Goal: Communication & Community: Ask a question

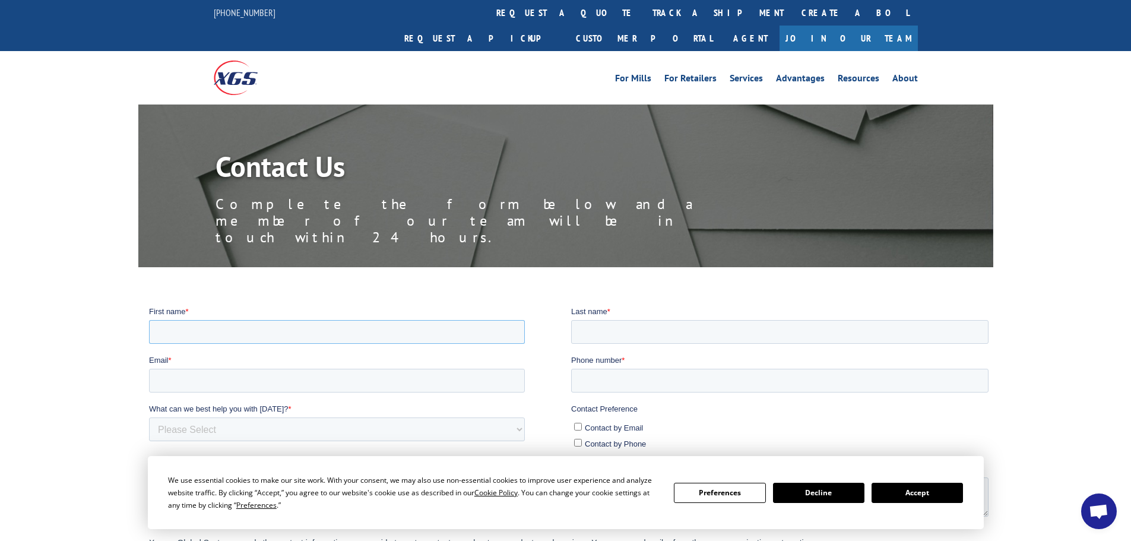
click at [327, 339] on input "First name *" at bounding box center [336, 331] width 376 height 24
type input "[PERSON_NAME]"
click at [311, 381] on input "Email *" at bounding box center [336, 380] width 376 height 24
type input "[PERSON_NAME][EMAIL_ADDRESS][PERSON_NAME][DOMAIN_NAME]"
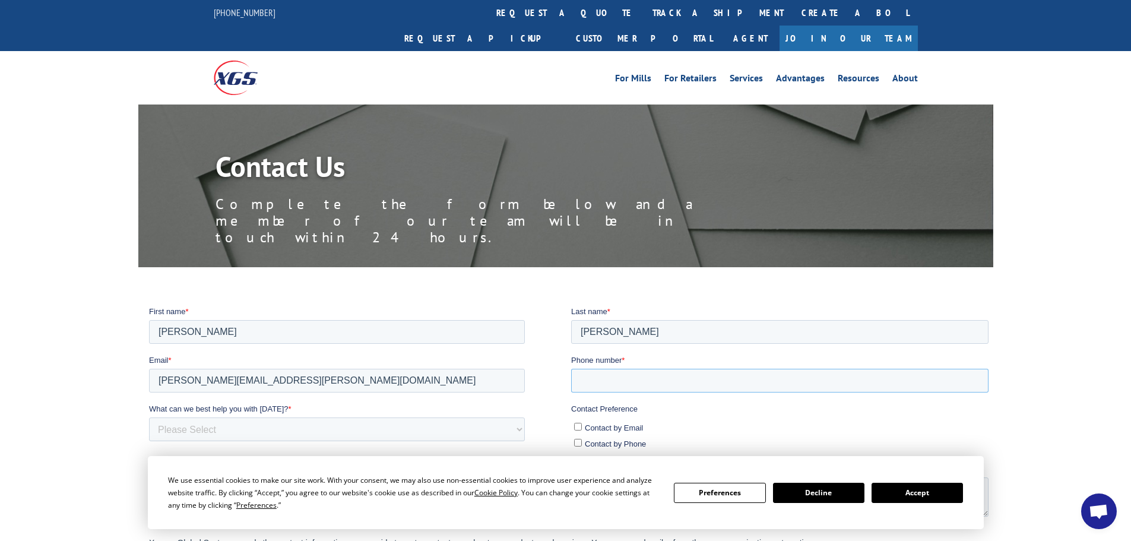
click at [622, 372] on input "Phone number *" at bounding box center [779, 380] width 417 height 24
click at [651, 380] on input "Phone number *" at bounding box center [779, 380] width 417 height 24
paste input "[PHONE_NUMBER]"
type input "[PHONE_NUMBER]"
click at [575, 426] on input "Contact by Email" at bounding box center [578, 426] width 8 height 8
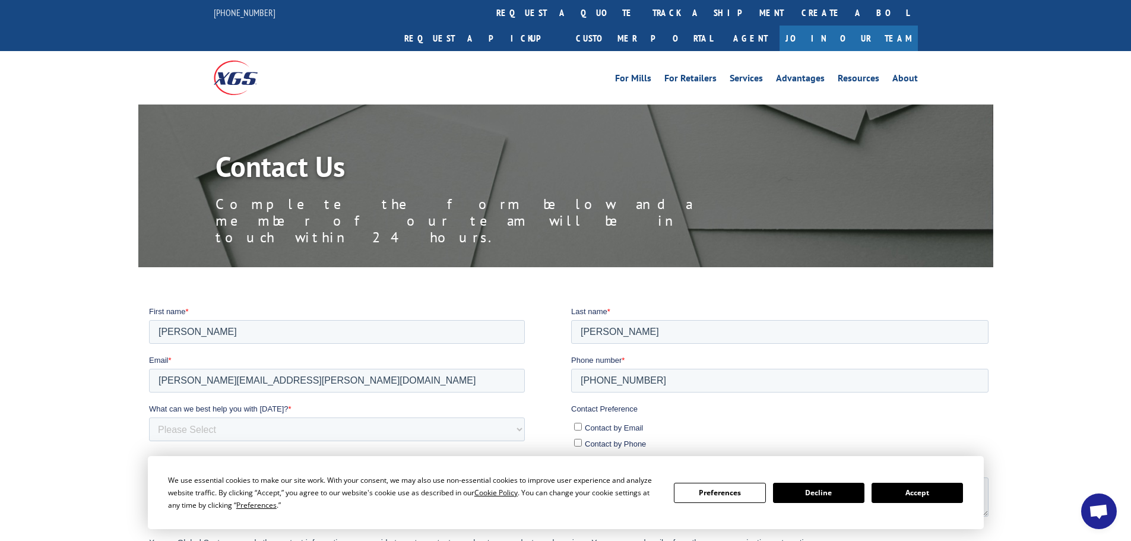
checkbox input "true"
click at [574, 440] on input "Contact by Phone" at bounding box center [578, 442] width 8 height 8
checkbox input "true"
click at [584, 384] on input "[PHONE_NUMBER]" at bounding box center [779, 380] width 417 height 24
type input "[PHONE_NUMBER]"
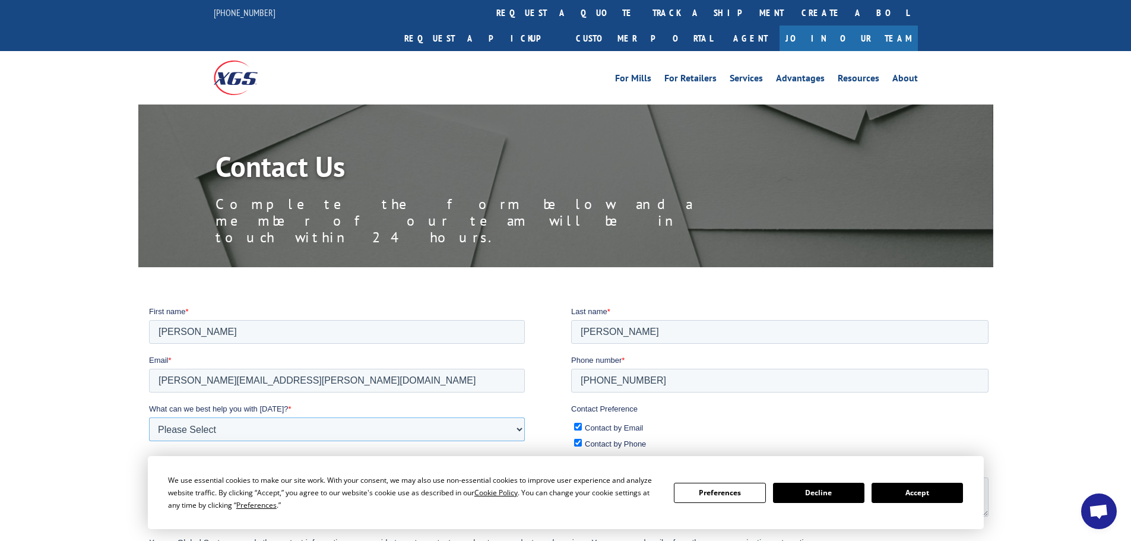
click at [359, 423] on select "Please Select Quoting, Opening New Account, or New Business Opportunity Shipmen…" at bounding box center [336, 429] width 376 height 24
select select "Customer Service"
click at [148, 417] on select "Please Select Quoting, Opening New Account, or New Business Opportunity Shipmen…" at bounding box center [336, 429] width 376 height 24
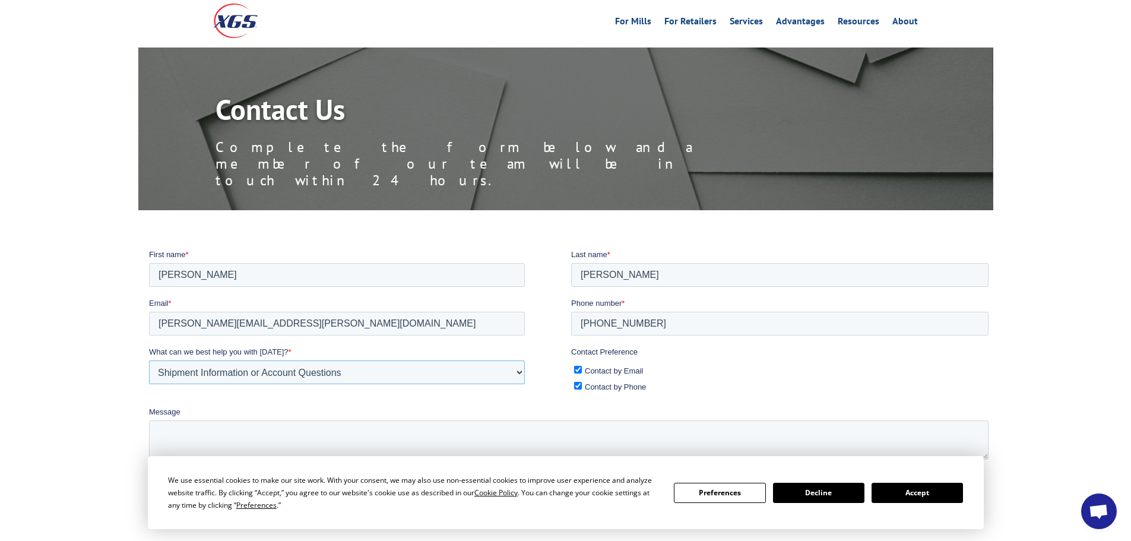
scroll to position [119, 0]
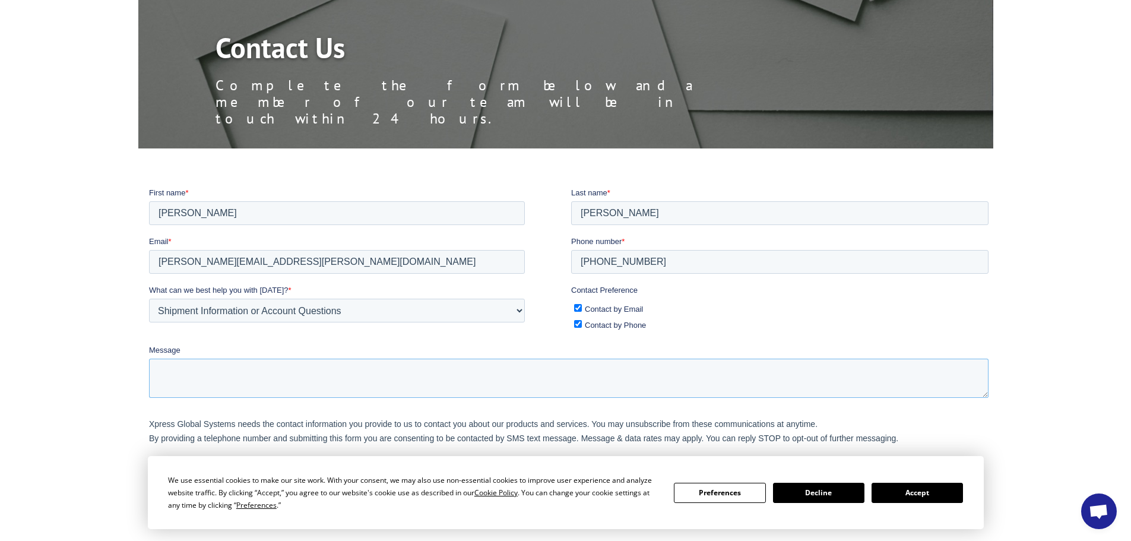
click at [336, 372] on textarea "Message" at bounding box center [568, 377] width 840 height 39
click at [246, 390] on textarea "Message" at bounding box center [568, 377] width 840 height 39
click at [238, 372] on textarea "BOL-" at bounding box center [568, 377] width 840 height 39
click at [906, 492] on button "Accept" at bounding box center [917, 493] width 91 height 20
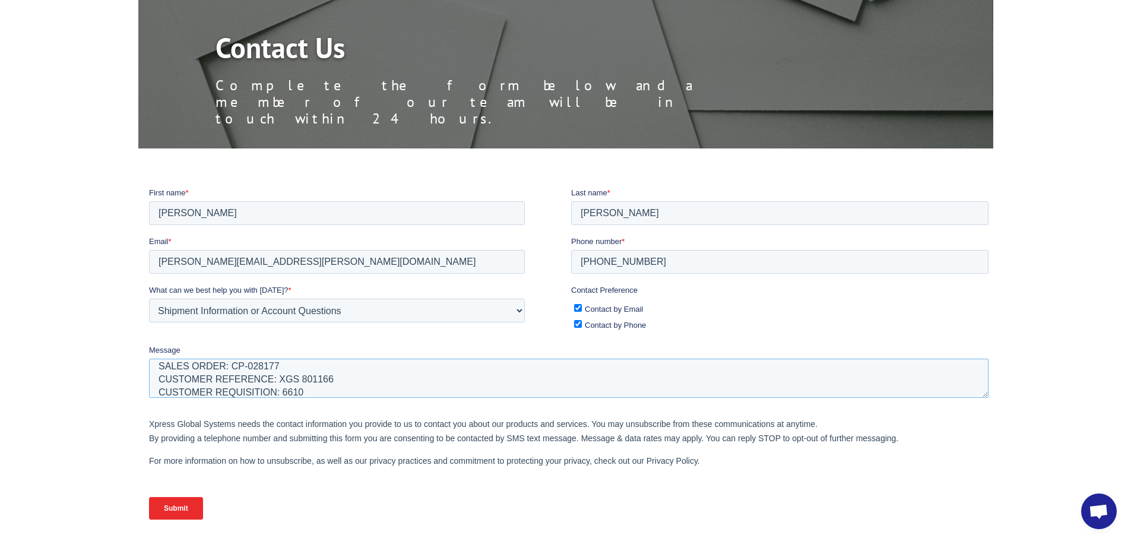
click at [325, 391] on textarea "BOL# CP-028177.A SALES ORDER: CP-028177 CUSTOMER REFERENCE: XGS 801166 CUSTOMER…" at bounding box center [568, 377] width 840 height 39
click at [281, 371] on textarea "BOL# CP-028177.A SALES ORDER: CP-028177 CUSTOMER REFERENCE: XGS 801166 CUSTOMER…" at bounding box center [568, 377] width 840 height 39
click at [533, 369] on textarea "May I get information on this shipment? Our customer states they never received…" at bounding box center [568, 377] width 840 height 39
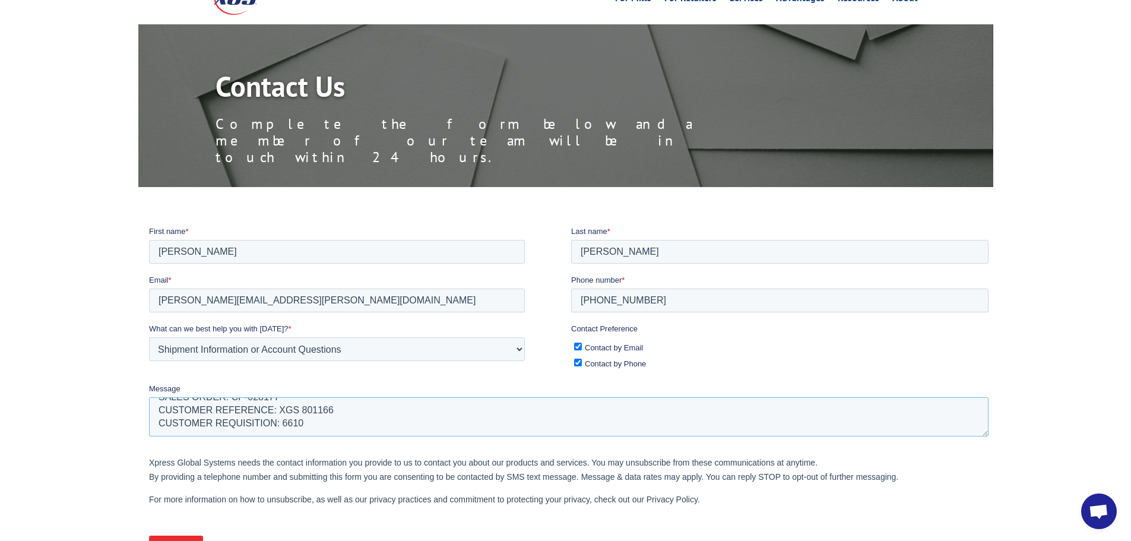
scroll to position [59, 0]
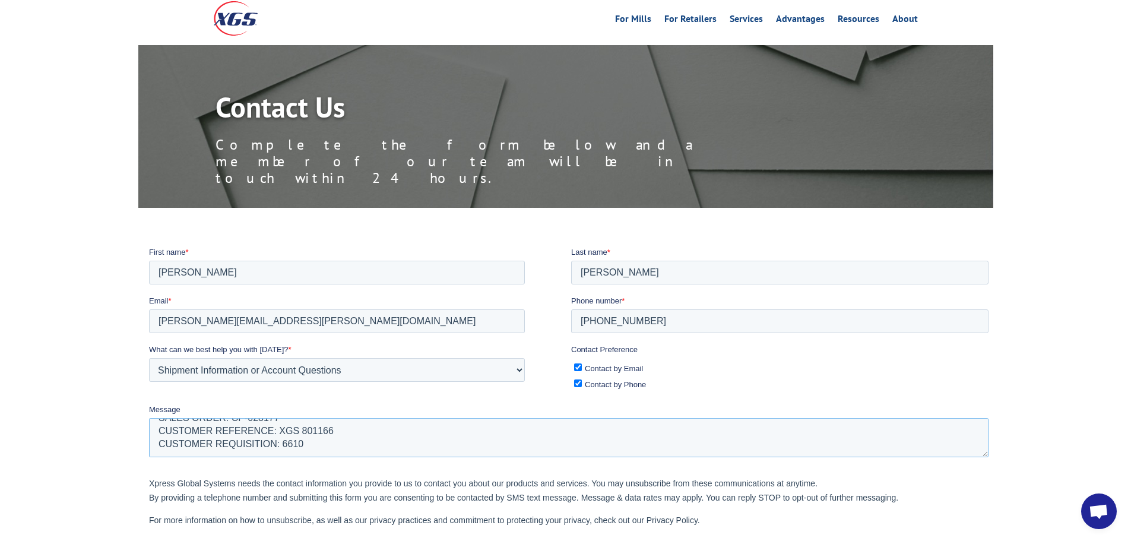
type textarea "May I get information on this shipment? Our customer states they never received…"
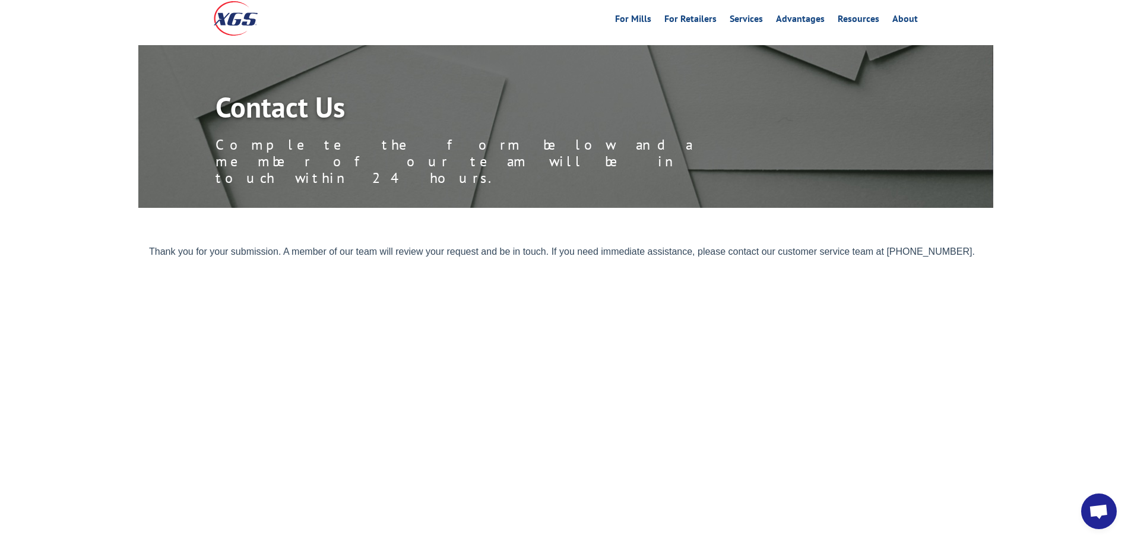
drag, startPoint x: 979, startPoint y: 257, endPoint x: 283, endPoint y: 332, distance: 700.0
click at [148, 246] on html "Thank you for your submission. A member of our team will review your request an…" at bounding box center [570, 429] width 844 height 367
click at [927, 491] on body "Thank you for your submission. A member of our team will review your request an…" at bounding box center [570, 425] width 844 height 358
click at [836, 395] on body "Thank you for your submission. A member of our team will review your request an…" at bounding box center [570, 425] width 844 height 358
drag, startPoint x: 998, startPoint y: 202, endPoint x: 145, endPoint y: 188, distance: 852.9
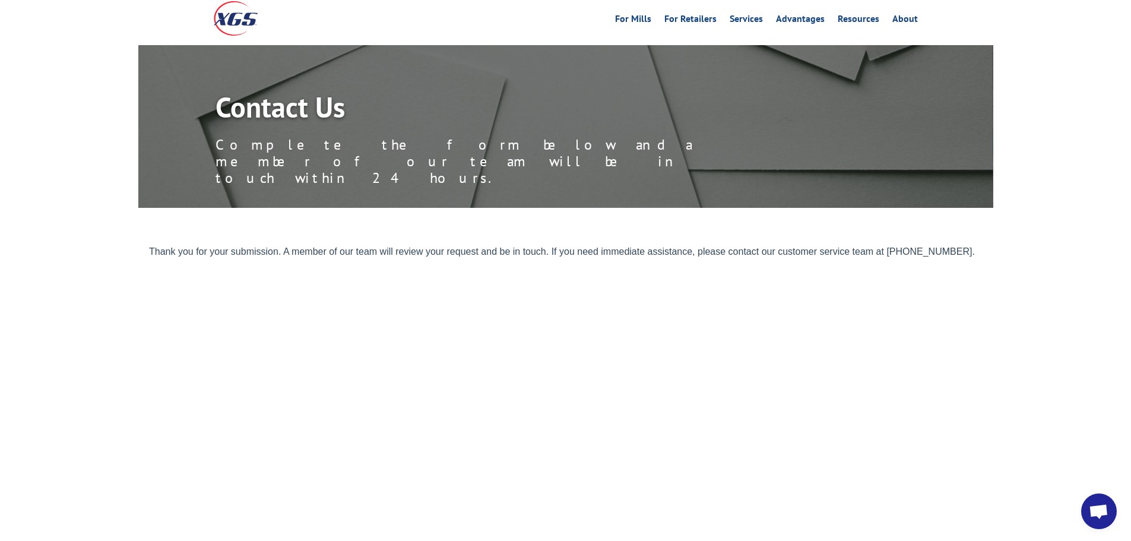
click at [145, 246] on div at bounding box center [565, 430] width 1131 height 368
click at [147, 246] on div at bounding box center [565, 430] width 855 height 368
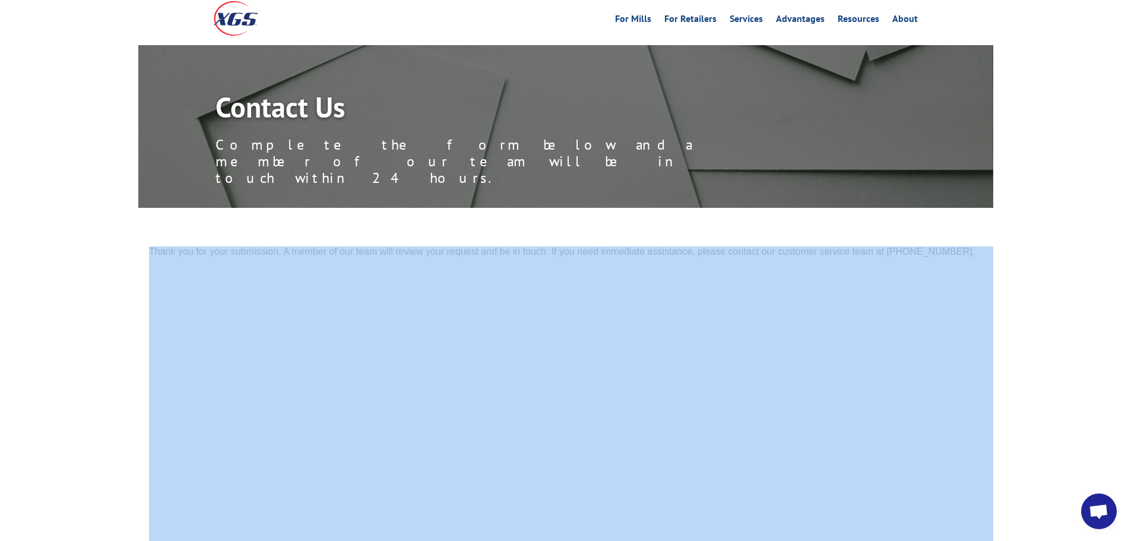
drag, startPoint x: 245, startPoint y: 5, endPoint x: 924, endPoint y: 187, distance: 702.8
click at [924, 246] on div at bounding box center [565, 430] width 855 height 368
click at [1028, 246] on div at bounding box center [565, 430] width 1131 height 368
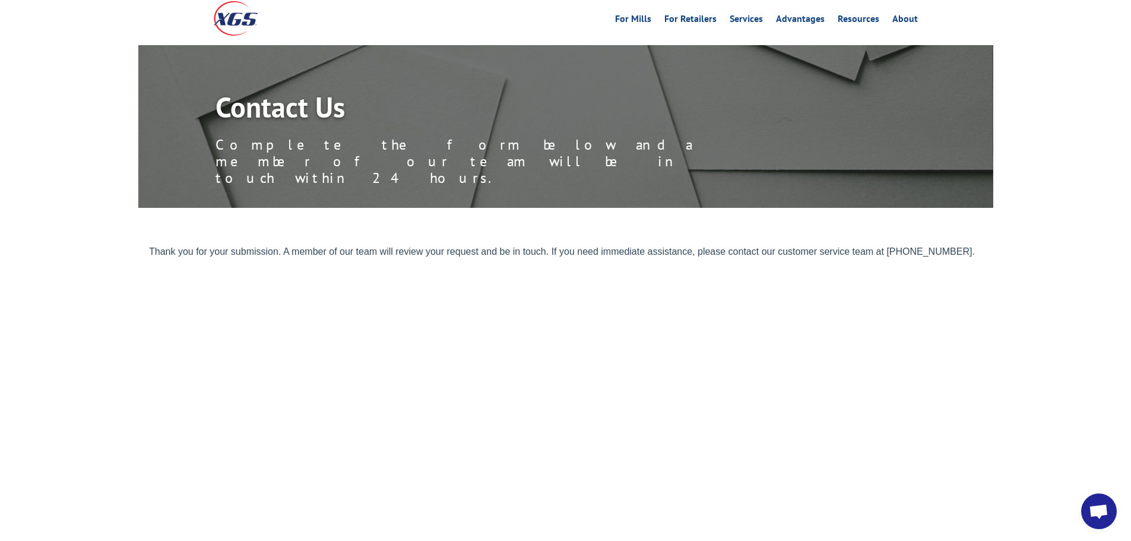
drag, startPoint x: 999, startPoint y: 188, endPoint x: 850, endPoint y: 171, distance: 150.1
click at [850, 171] on div "Contact Us Complete the form below and a member of our team will be in touch wi…" at bounding box center [565, 329] width 1131 height 568
click at [566, 161] on div "Contact Us Complete the form below and a member of our team will be in touch wi…" at bounding box center [565, 329] width 1131 height 568
click at [1024, 366] on div at bounding box center [565, 430] width 1131 height 368
click at [728, 341] on body "Thank you for your submission. A member of our team will review your request an…" at bounding box center [570, 425] width 844 height 358
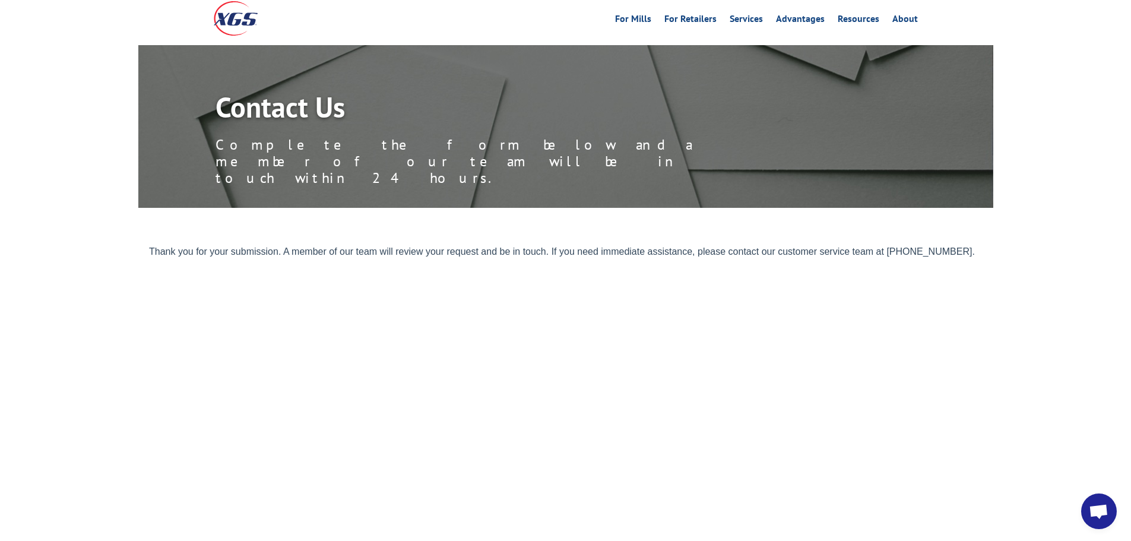
drag, startPoint x: 1011, startPoint y: 195, endPoint x: 199, endPoint y: 186, distance: 812.5
click at [199, 186] on div "Contact Us Complete the form below and a member of our team will be in touch wi…" at bounding box center [565, 329] width 1131 height 568
click at [168, 246] on p "Thank you for your submission. A member of our team will review your request an…" at bounding box center [570, 251] width 844 height 11
drag, startPoint x: 295, startPoint y: 434, endPoint x: 986, endPoint y: 252, distance: 714.2
drag, startPoint x: 834, startPoint y: 460, endPoint x: 828, endPoint y: 463, distance: 6.9
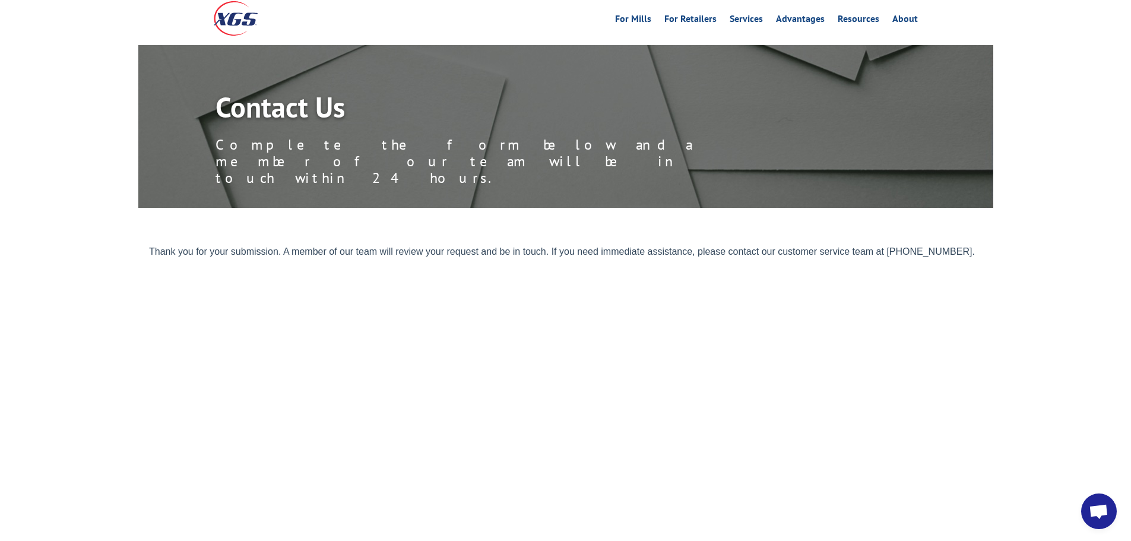
click at [828, 463] on body "Thank you for your submission. A member of our team will review your request an…" at bounding box center [570, 425] width 844 height 358
drag, startPoint x: 288, startPoint y: 436, endPoint x: 907, endPoint y: 263, distance: 642.6
drag, startPoint x: 159, startPoint y: 253, endPoint x: 980, endPoint y: 262, distance: 821.4
drag, startPoint x: 292, startPoint y: 434, endPoint x: 919, endPoint y: 257, distance: 651.0
click at [659, 306] on body "Thank you for your submission. A member of our team will review your request an…" at bounding box center [570, 425] width 844 height 358
